Goal: Transaction & Acquisition: Purchase product/service

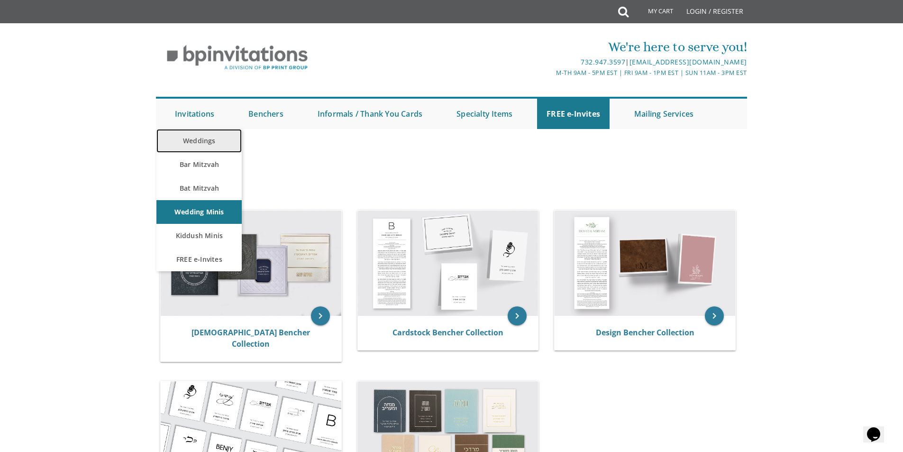
click at [198, 138] on link "Weddings" at bounding box center [198, 141] width 85 height 24
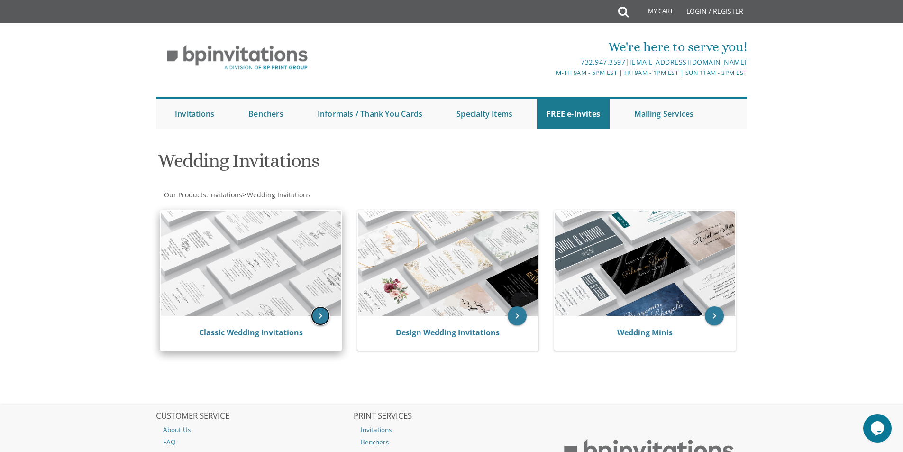
click at [323, 310] on icon "keyboard_arrow_right" at bounding box center [320, 315] width 19 height 19
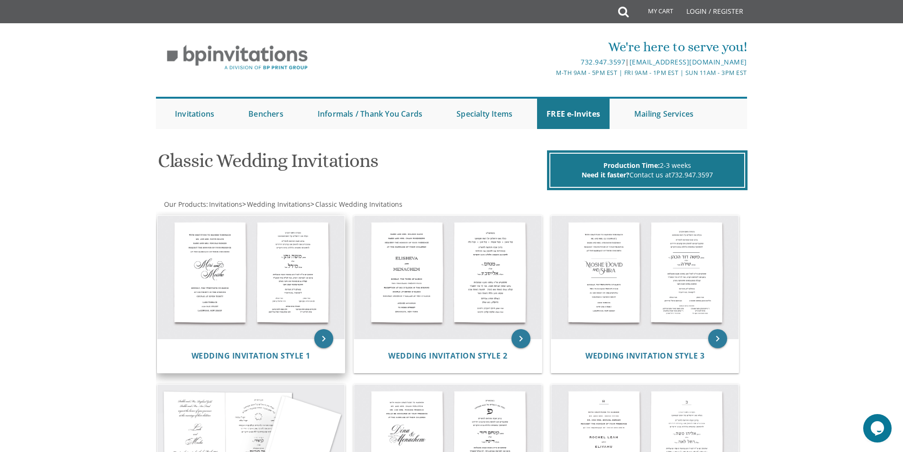
click at [314, 336] on img at bounding box center [251, 277] width 188 height 123
click at [320, 337] on icon "keyboard_arrow_right" at bounding box center [323, 338] width 19 height 19
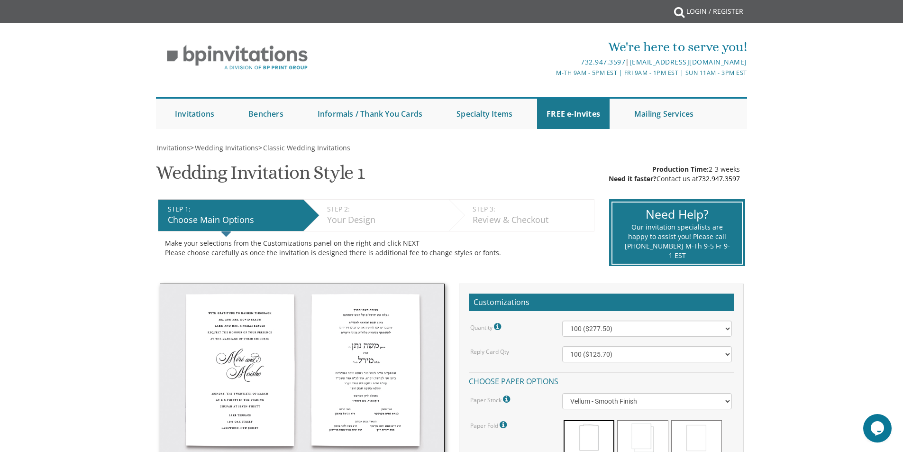
drag, startPoint x: 392, startPoint y: 327, endPoint x: 406, endPoint y: 321, distance: 14.7
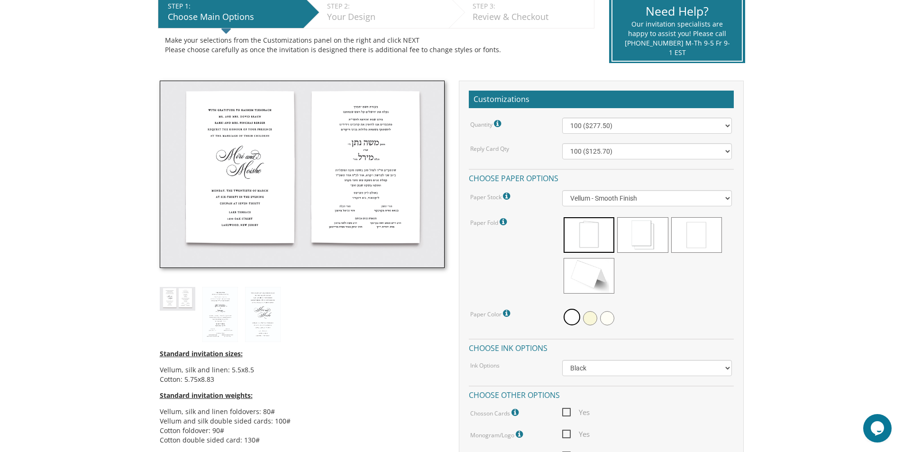
scroll to position [77, 0]
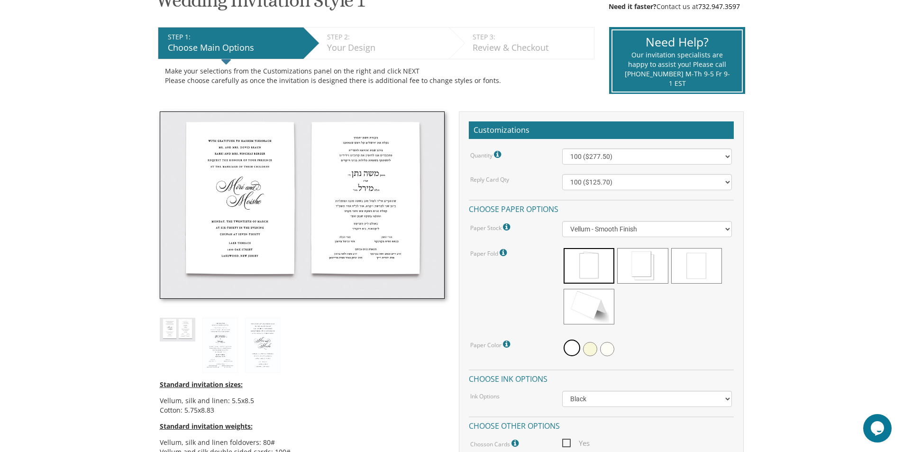
drag, startPoint x: 339, startPoint y: 312, endPoint x: 383, endPoint y: 329, distance: 47.0
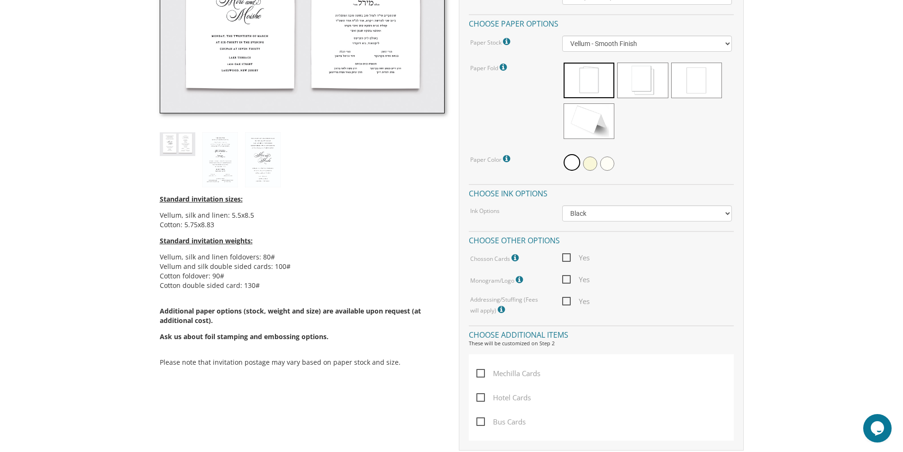
drag, startPoint x: 394, startPoint y: 347, endPoint x: 465, endPoint y: 336, distance: 71.0
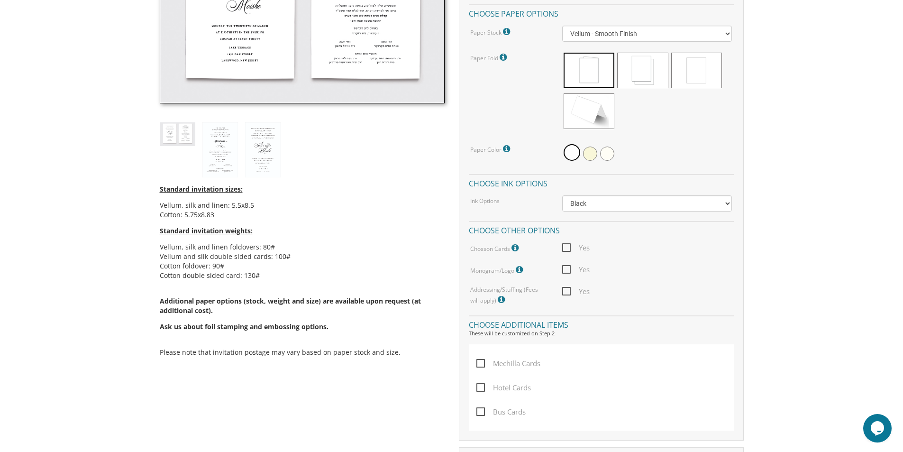
drag, startPoint x: 465, startPoint y: 337, endPoint x: 494, endPoint y: 366, distance: 40.9
click at [570, 265] on span "Yes" at bounding box center [575, 270] width 27 height 12
click at [568, 265] on input "Yes" at bounding box center [565, 268] width 6 height 6
checkbox input "true"
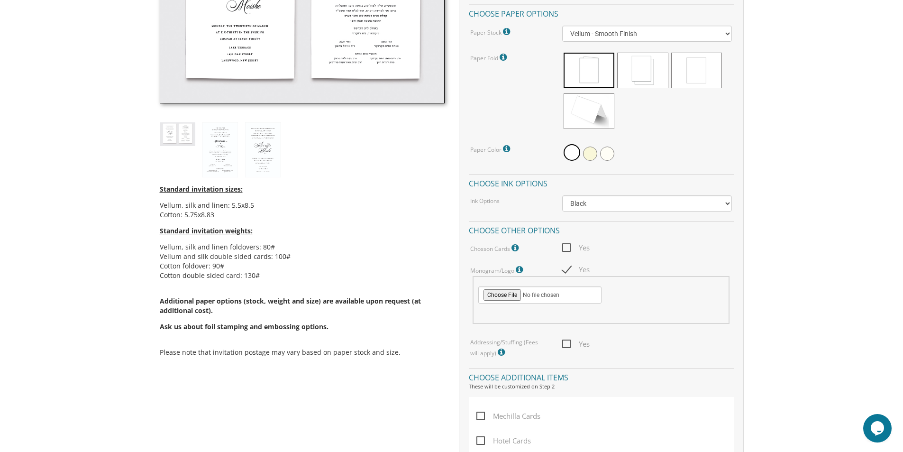
click at [567, 337] on div "Quantity Please note: Quantities may be modified after order completion. For we…" at bounding box center [601, 155] width 265 height 405
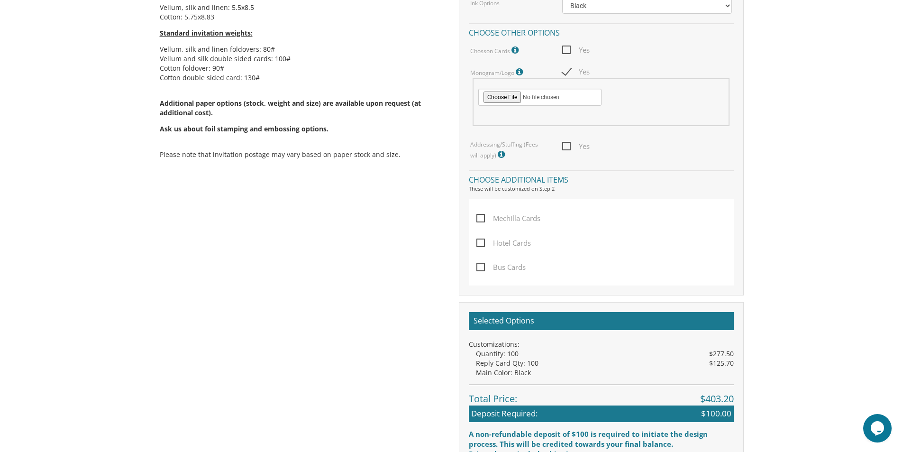
drag, startPoint x: 529, startPoint y: 335, endPoint x: 511, endPoint y: 324, distance: 21.1
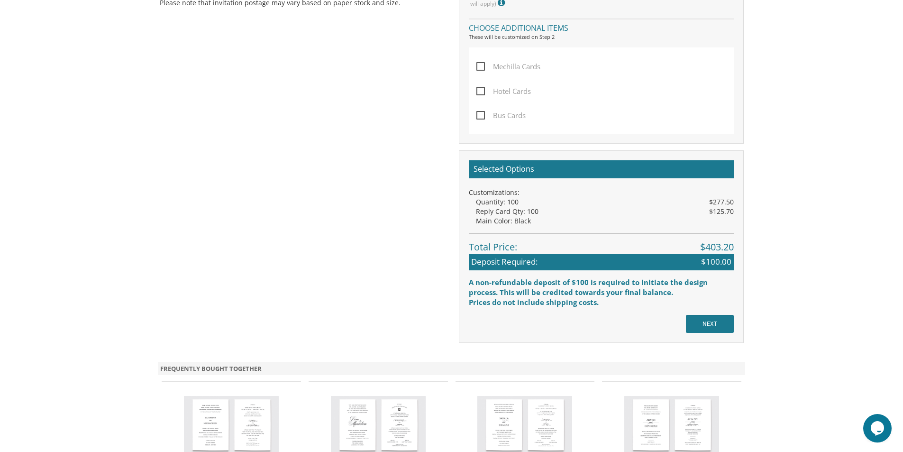
drag, startPoint x: 511, startPoint y: 324, endPoint x: 750, endPoint y: 370, distance: 243.3
